Goal: Task Accomplishment & Management: Manage account settings

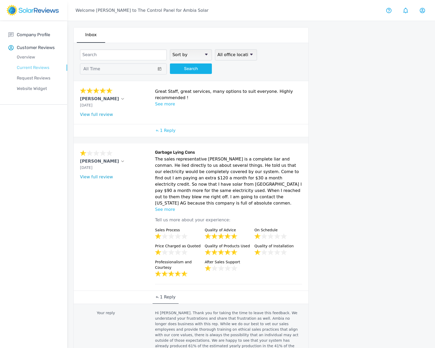
click at [34, 67] on p "Current Reviews" at bounding box center [37, 67] width 59 height 6
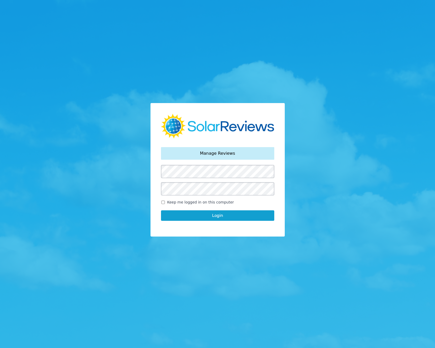
click at [176, 214] on button "Login" at bounding box center [217, 215] width 113 height 10
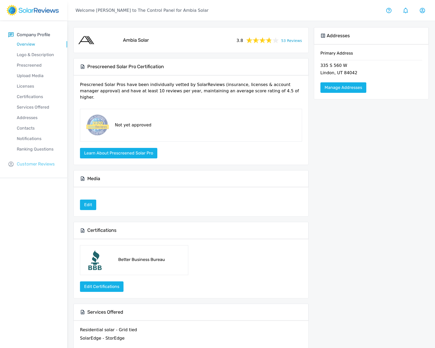
click at [31, 163] on p "Customer Reviews" at bounding box center [36, 164] width 38 height 7
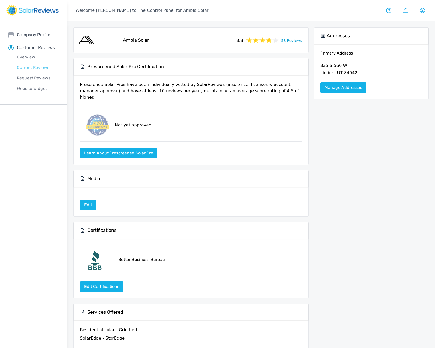
click at [30, 69] on p "Current Reviews" at bounding box center [37, 67] width 59 height 6
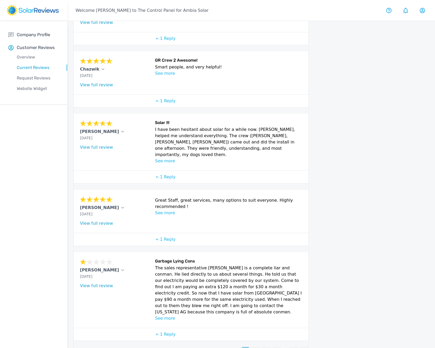
scroll to position [93, 0]
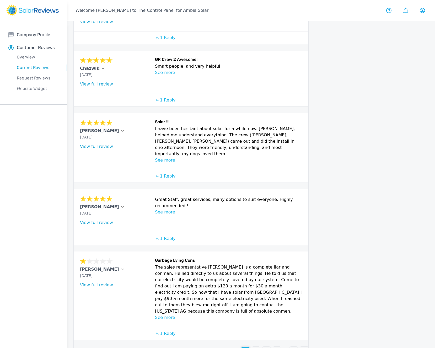
click at [256, 347] on p "2" at bounding box center [256, 350] width 3 height 6
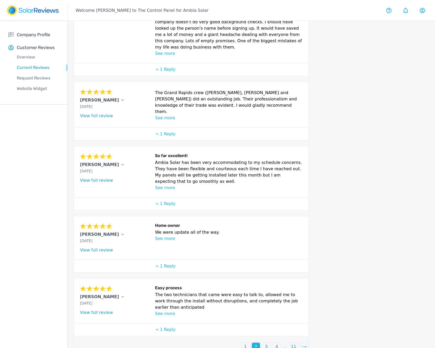
scroll to position [113, 0]
